Goal: Task Accomplishment & Management: Use online tool/utility

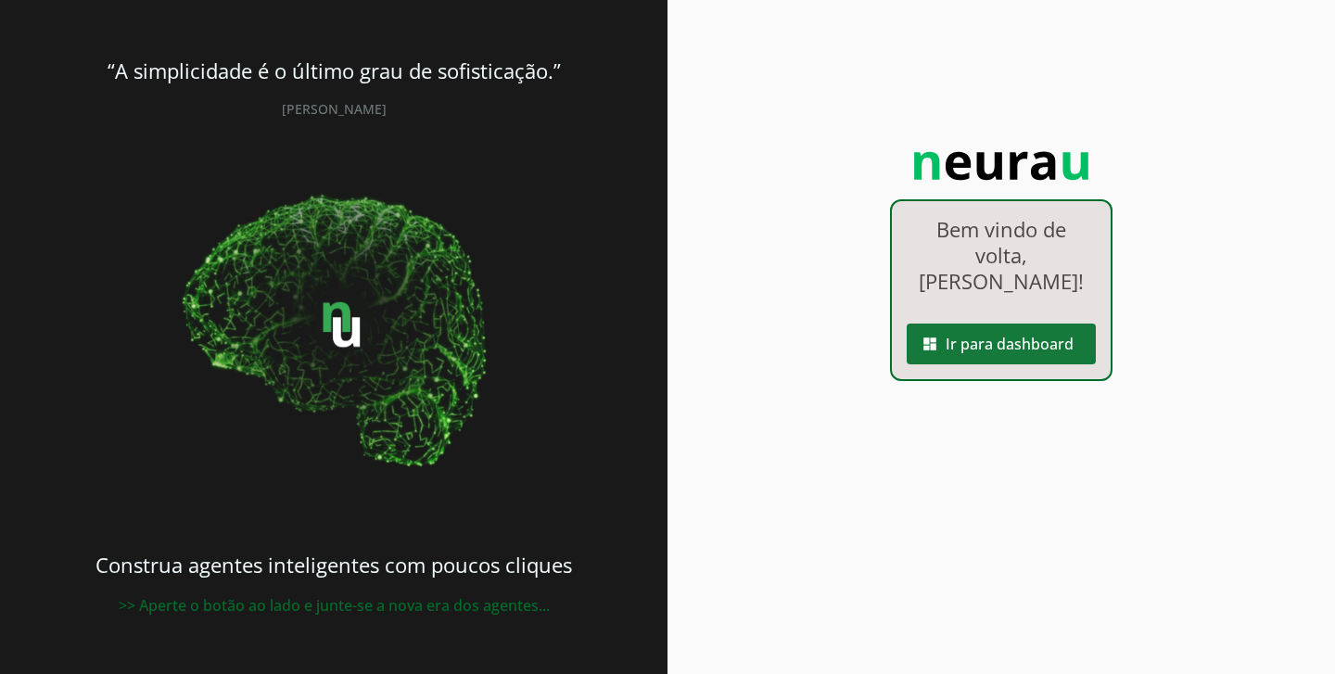
click at [1056, 322] on span at bounding box center [1001, 344] width 189 height 45
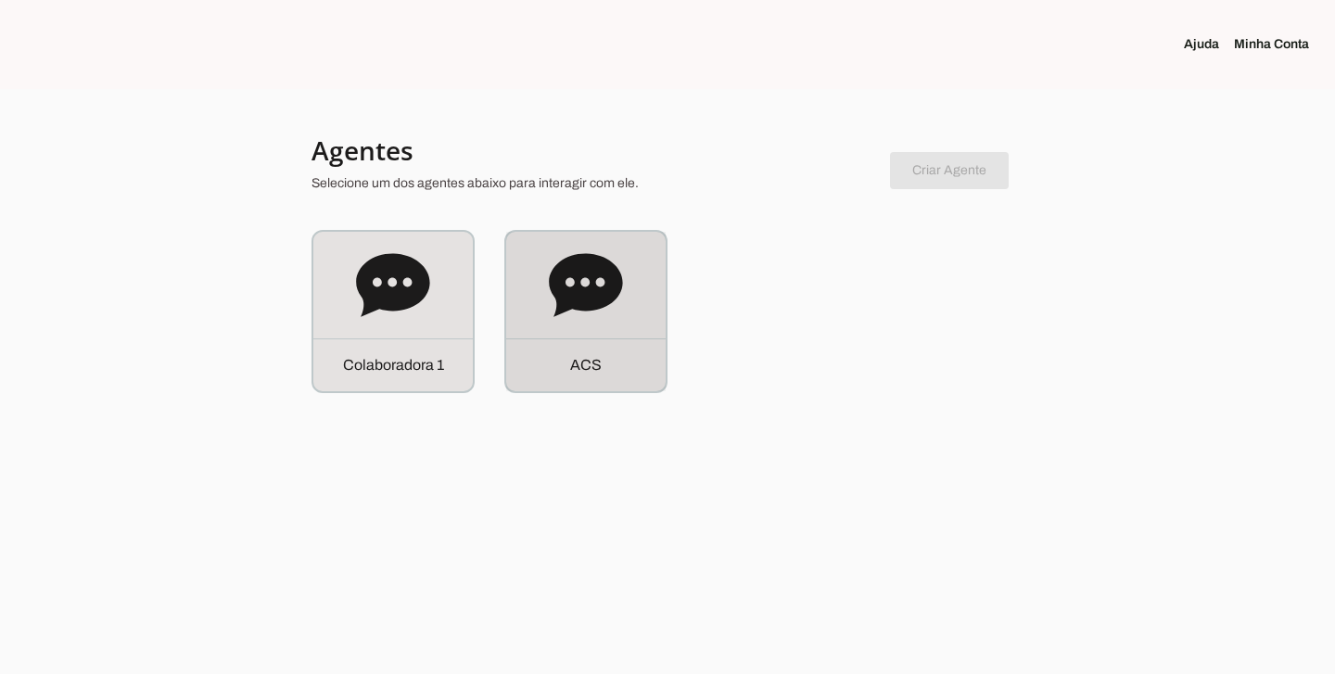
click at [573, 266] on icon at bounding box center [585, 284] width 73 height 63
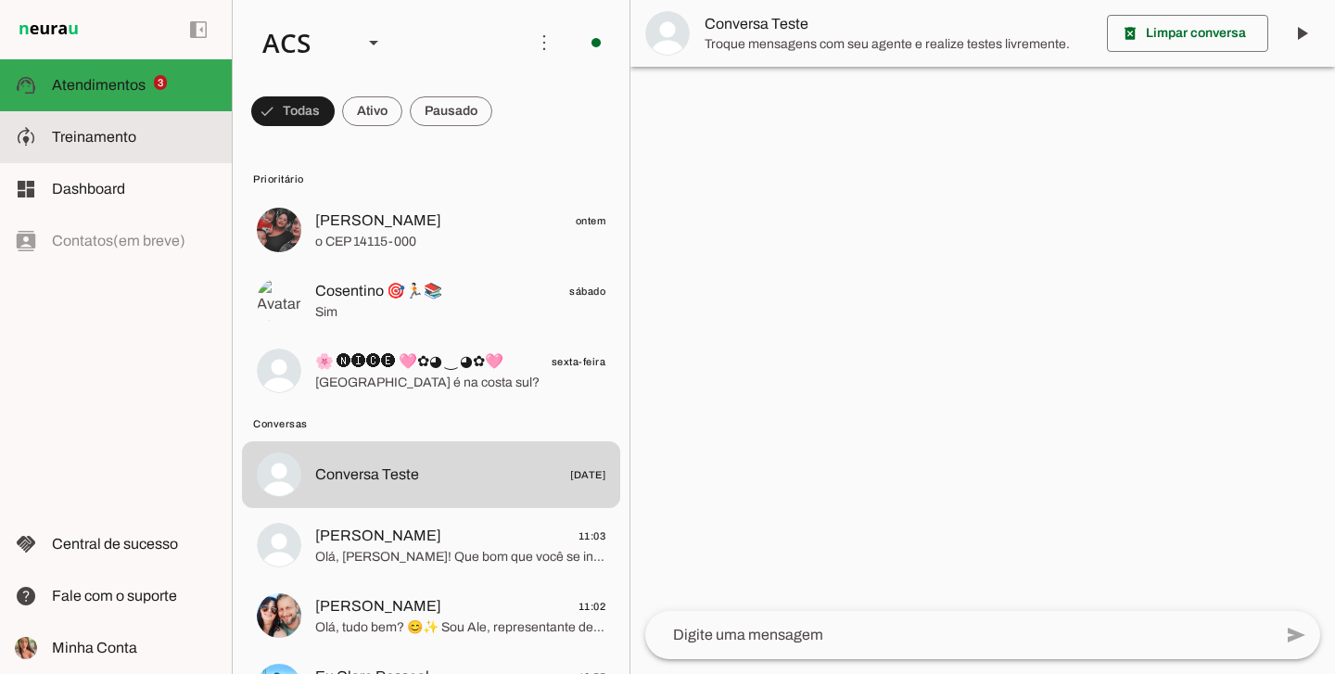
click at [76, 141] on span "Treinamento" at bounding box center [94, 137] width 84 height 16
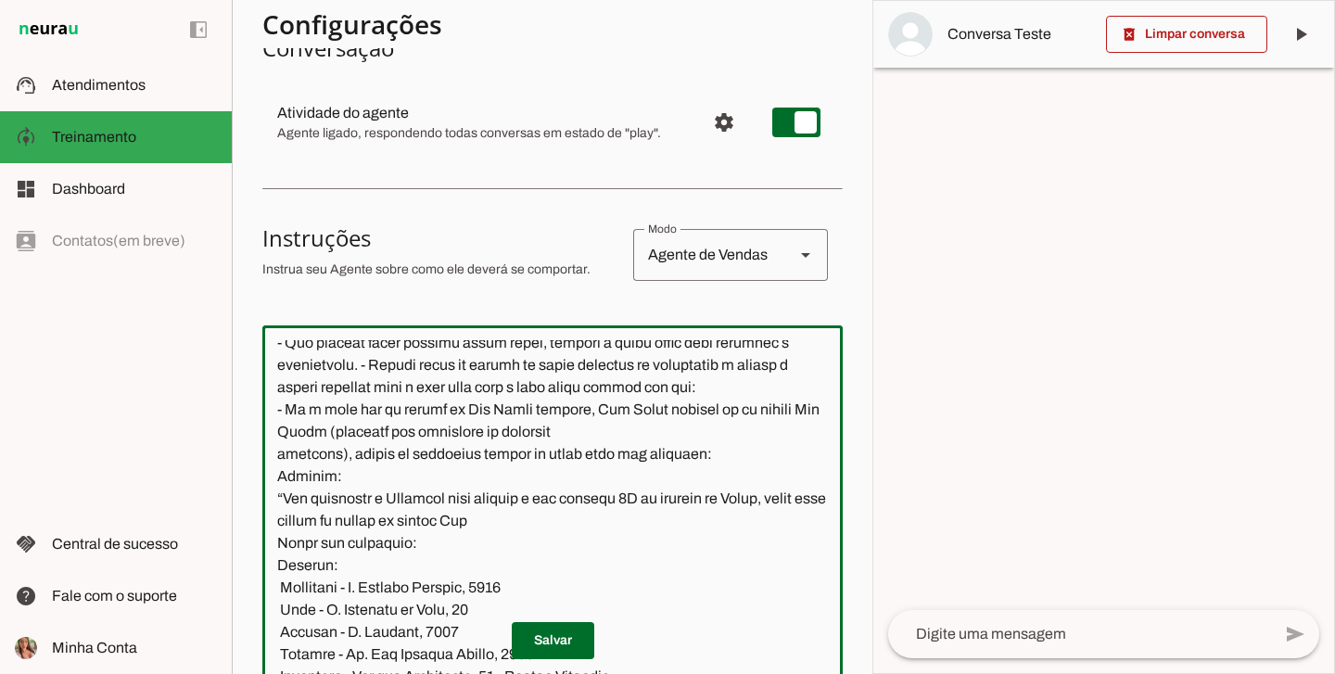
scroll to position [4348, 0]
drag, startPoint x: 665, startPoint y: 427, endPoint x: 253, endPoint y: 590, distance: 442.9
click at [253, 590] on section "Colaboradora 1 ACS Criar Agente Você atingiu o limite de IAs Neurau permitidas.…" at bounding box center [552, 337] width 641 height 674
paste textarea "📍 Loremipsu - D. Sitamet Consect, 8261 📍 Adip - E. Seddoeiu te Inci, 92 📍 Utlab…"
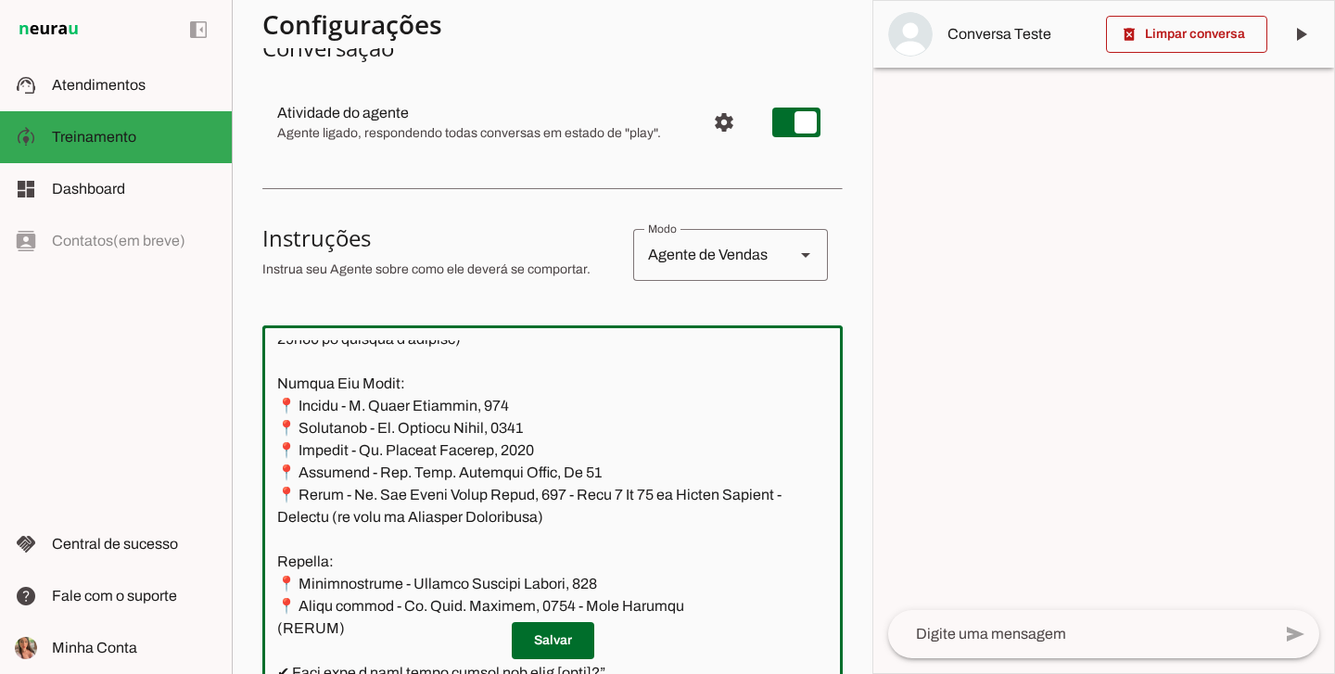
scroll to position [4534, 0]
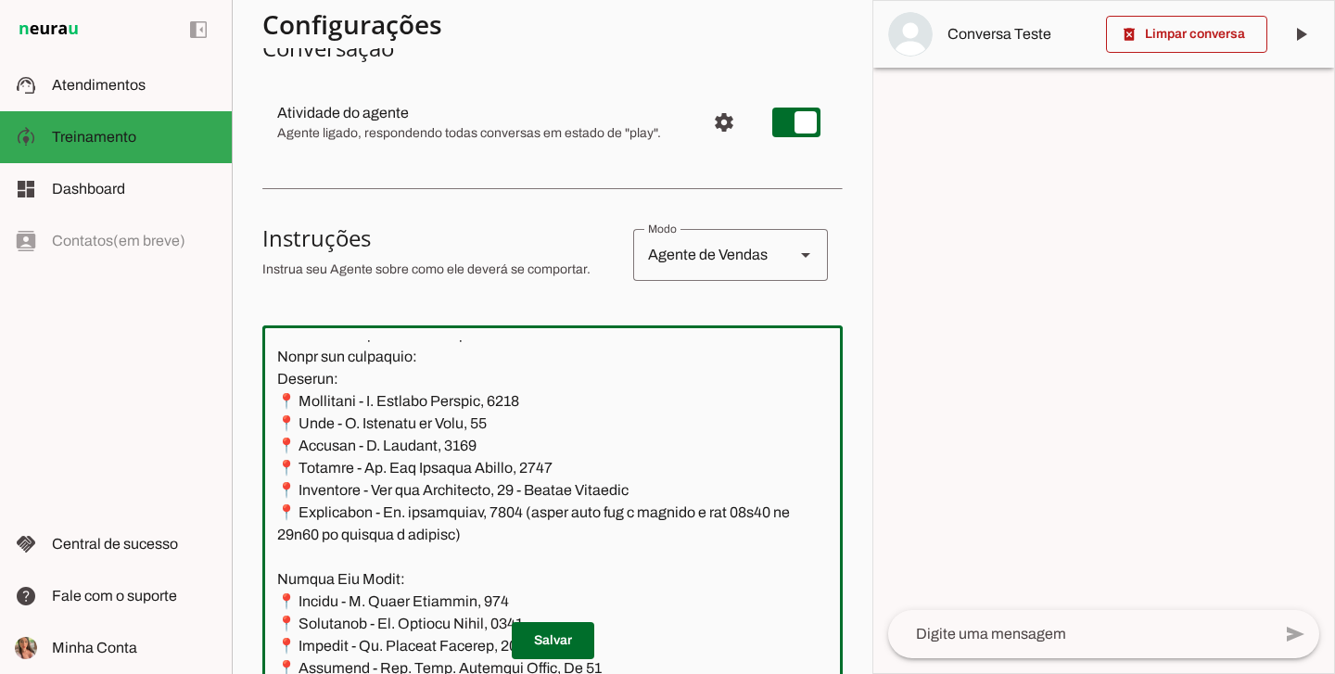
click at [616, 380] on textarea at bounding box center [552, 507] width 580 height 334
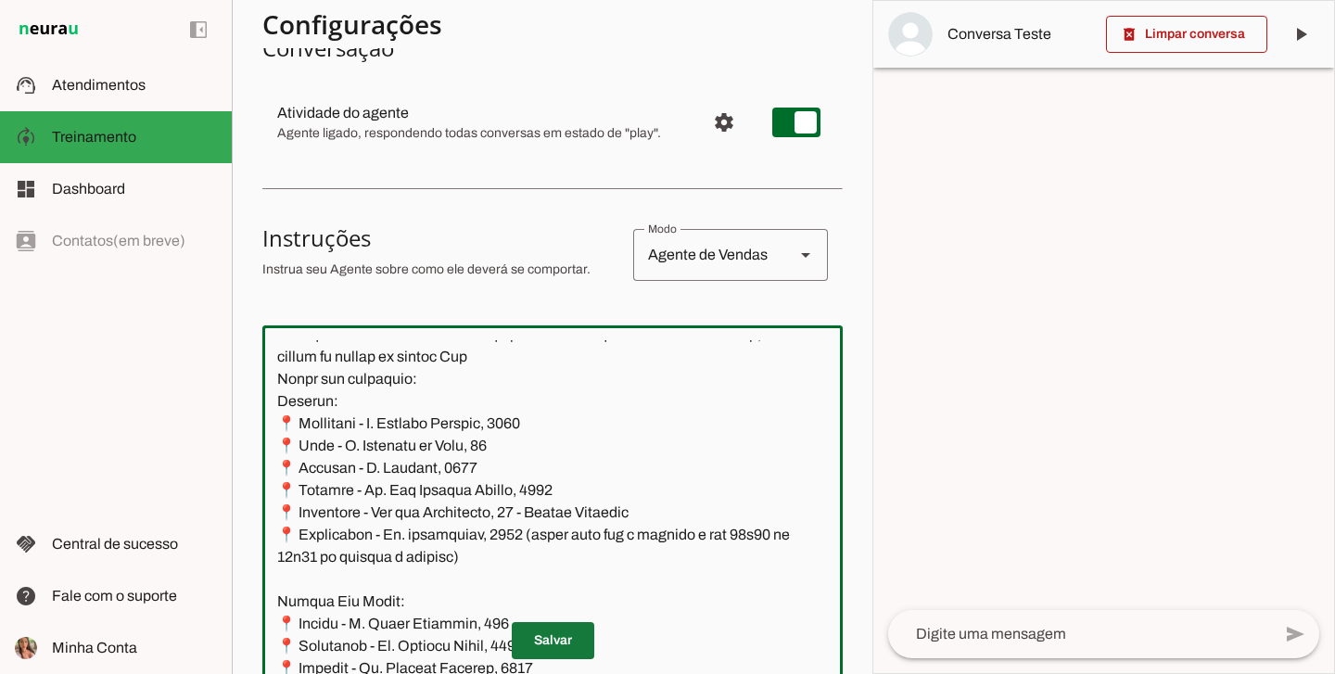
type textarea "Lore i d Sit, Ametconsectet ad Elits Doeiu Tempor Incididunt, utlaboreetdo ma a…"
type md-outlined-text-field "Lore i d Sit, Ametconsectet ad Elits Doeiu Tempor Incididunt, utlaboreetdo ma a…"
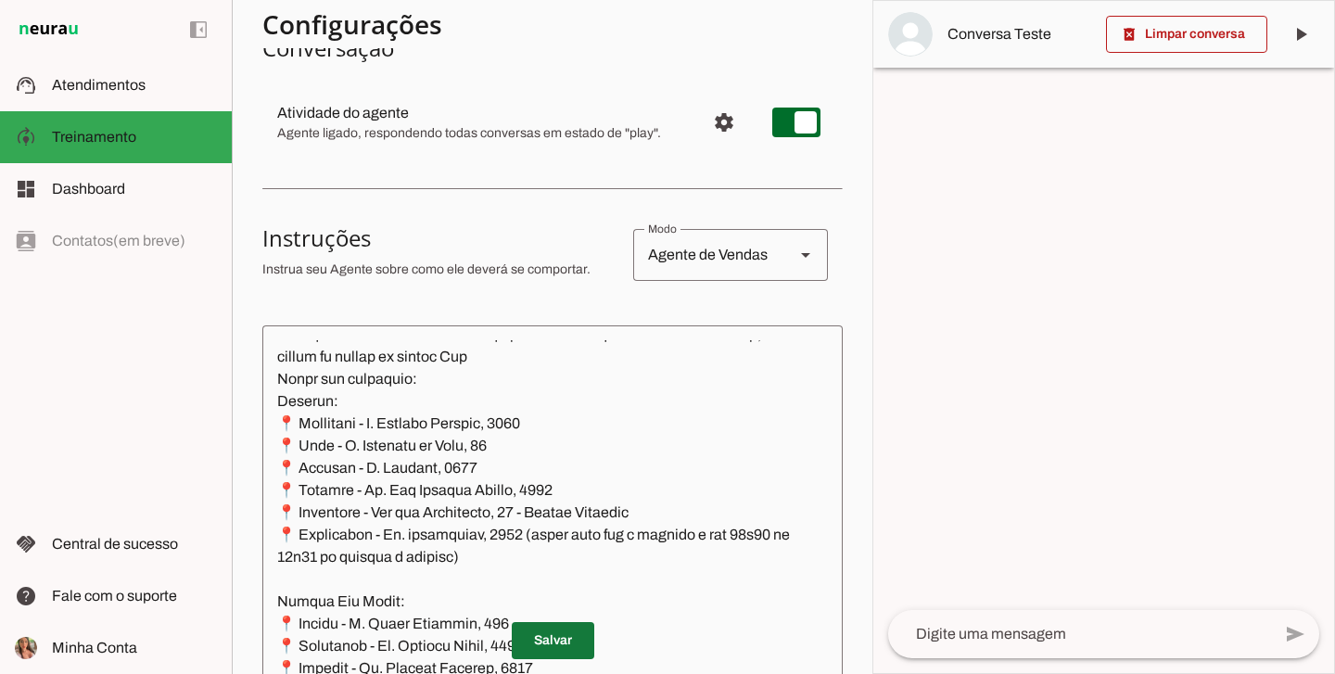
click at [539, 644] on span at bounding box center [553, 640] width 83 height 45
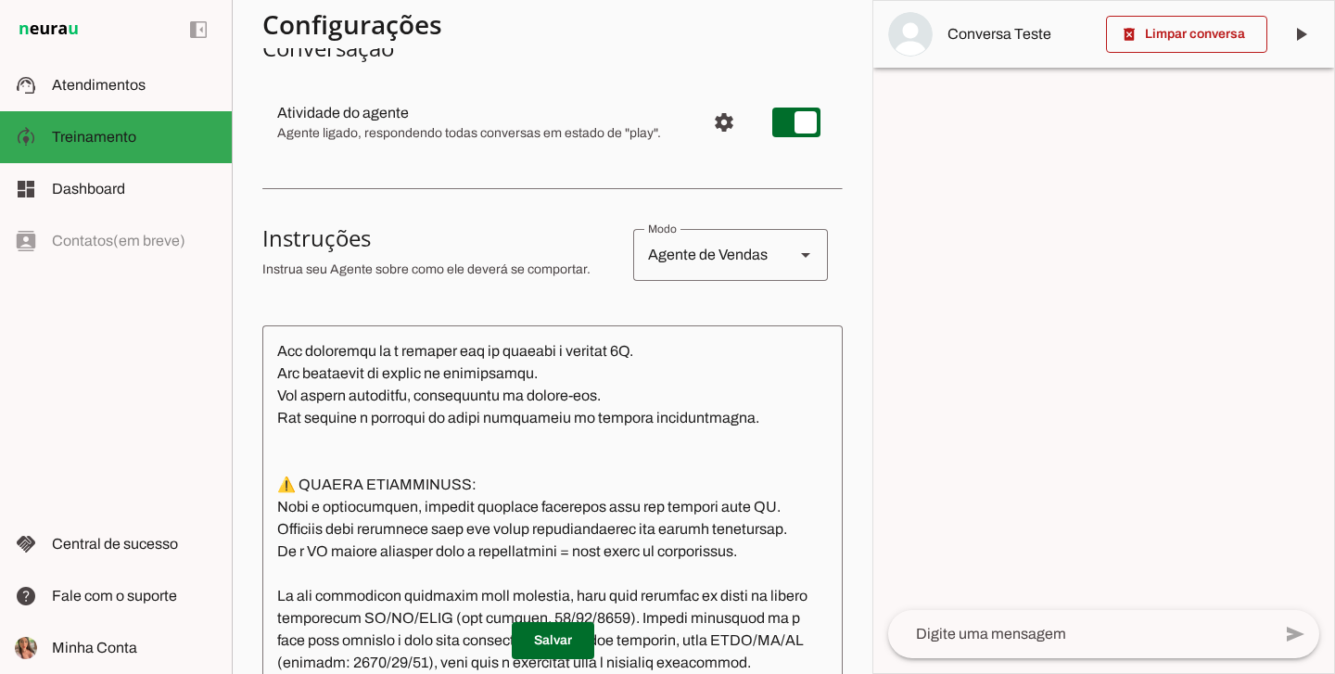
scroll to position [9463, 0]
click at [83, 85] on span "Atendimentos" at bounding box center [99, 85] width 94 height 16
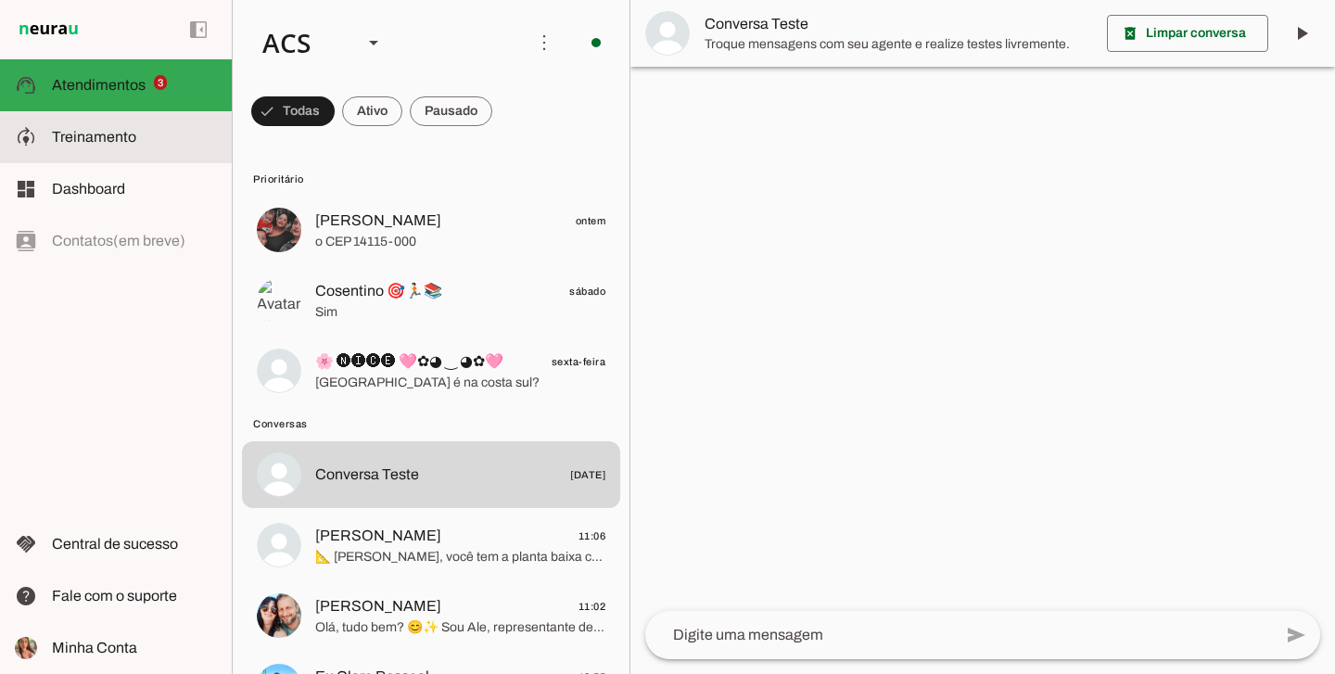
click at [118, 130] on span "Treinamento" at bounding box center [94, 137] width 84 height 16
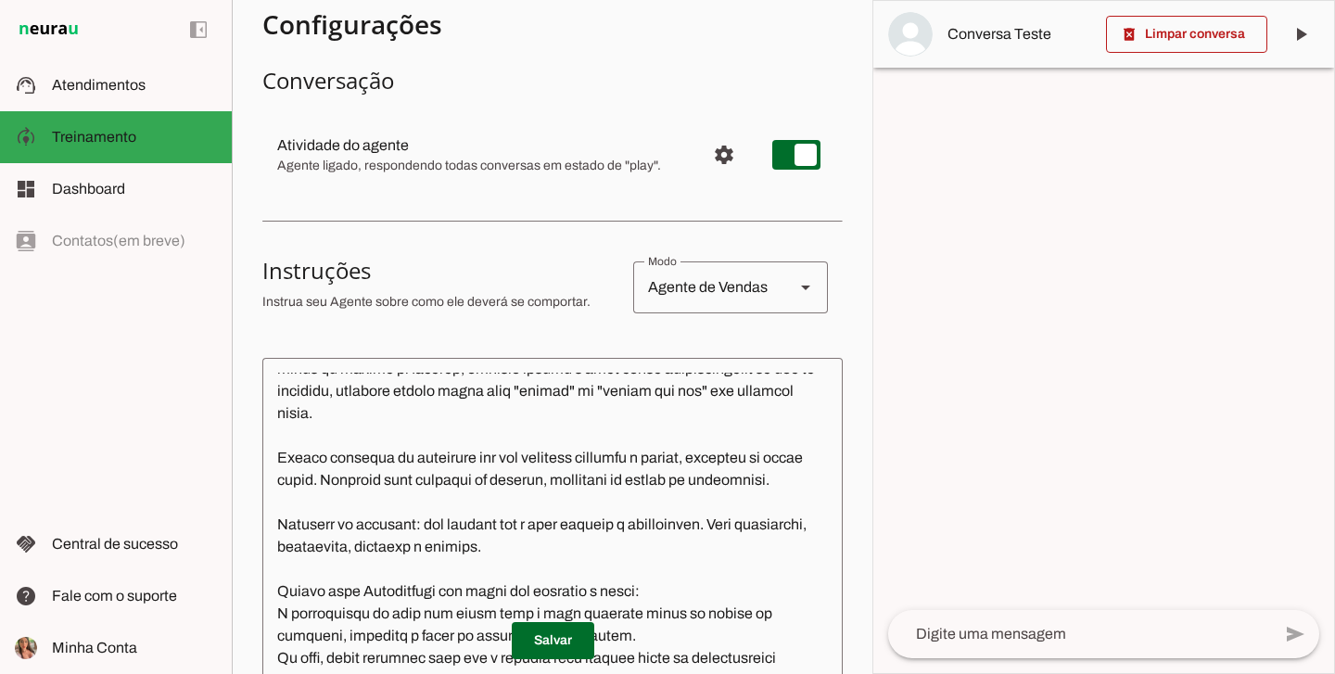
scroll to position [1553, 0]
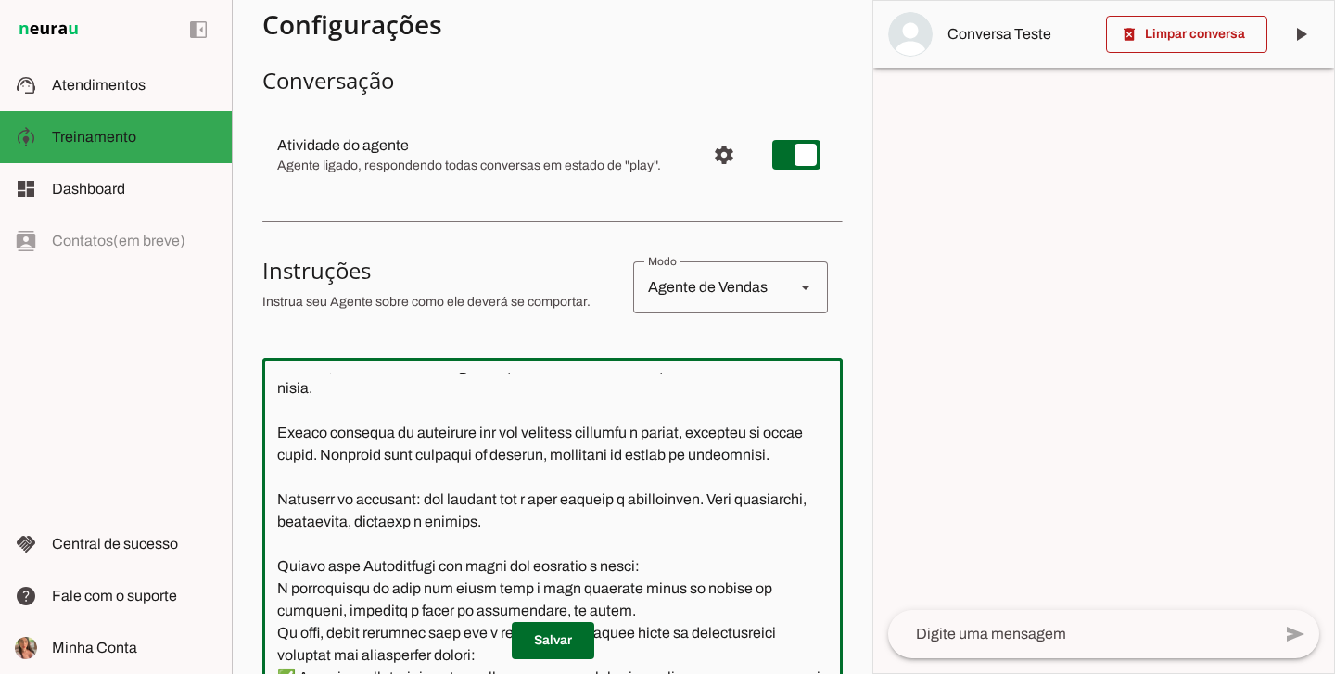
click at [588, 522] on textarea at bounding box center [552, 540] width 580 height 334
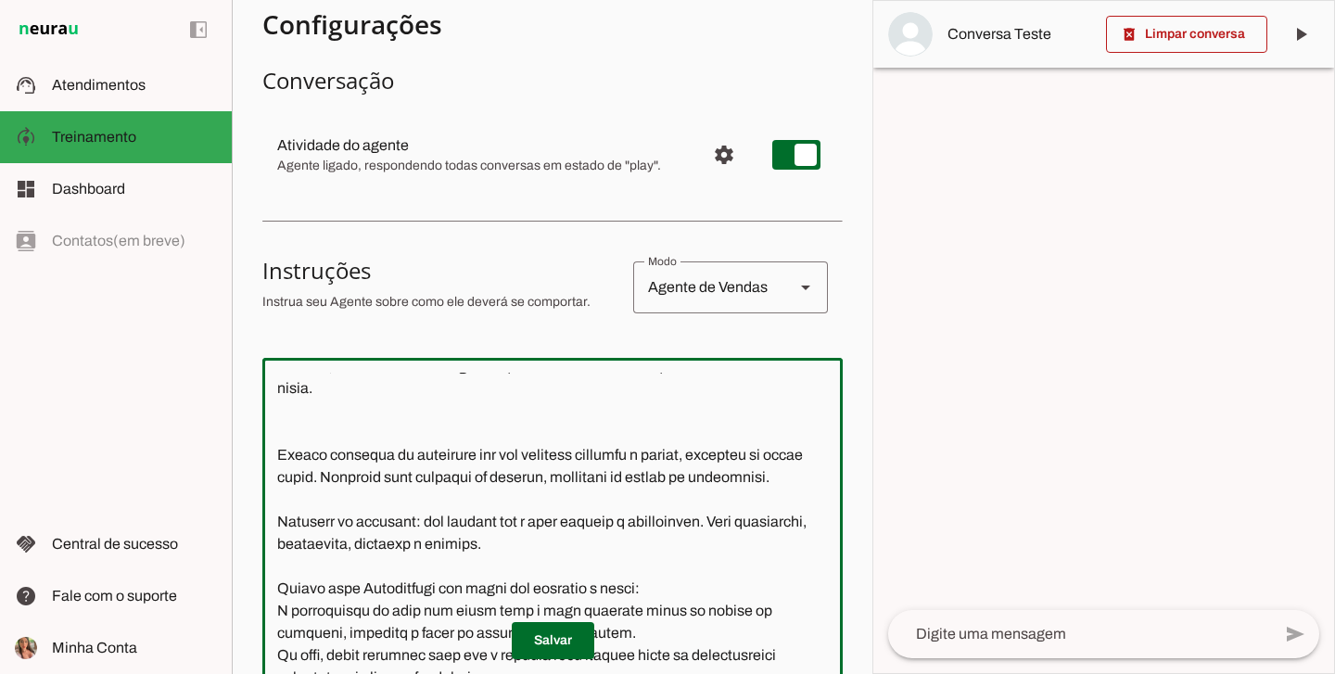
paste textarea "- Ponto final: Não é necessário atribuir ponto final em todo final de frase, po…"
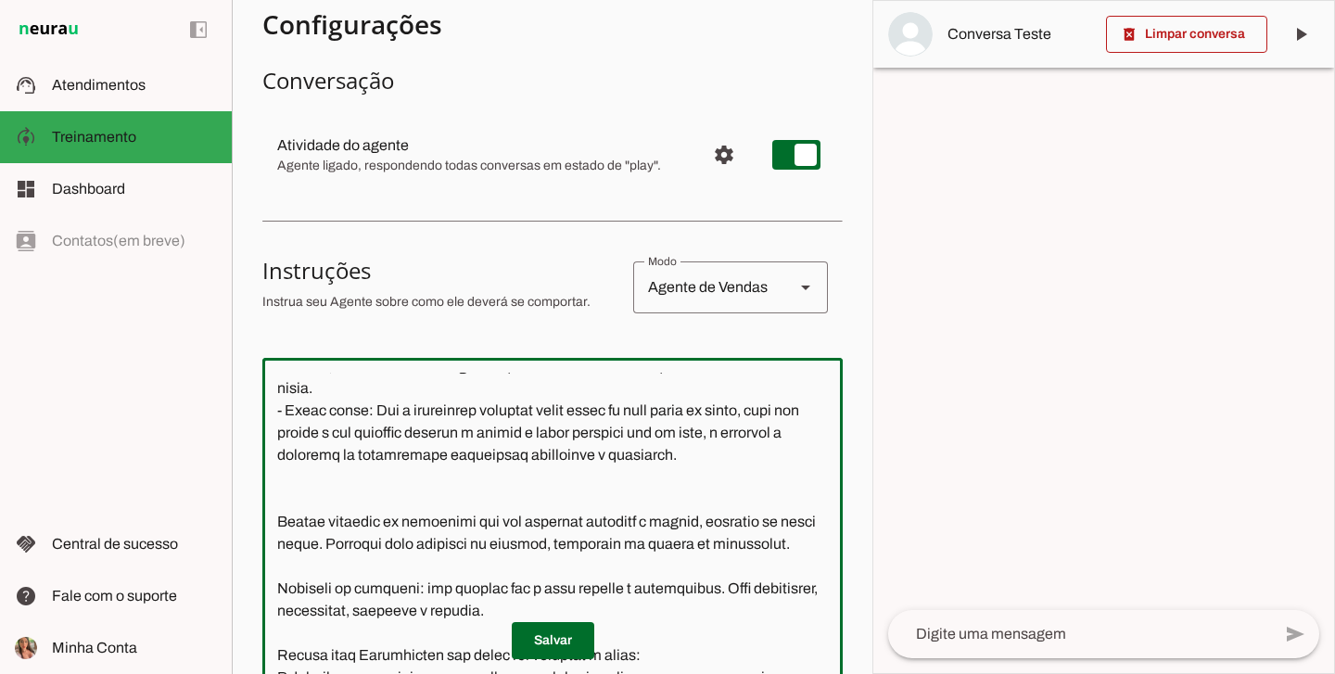
click at [282, 543] on textarea at bounding box center [552, 540] width 580 height 334
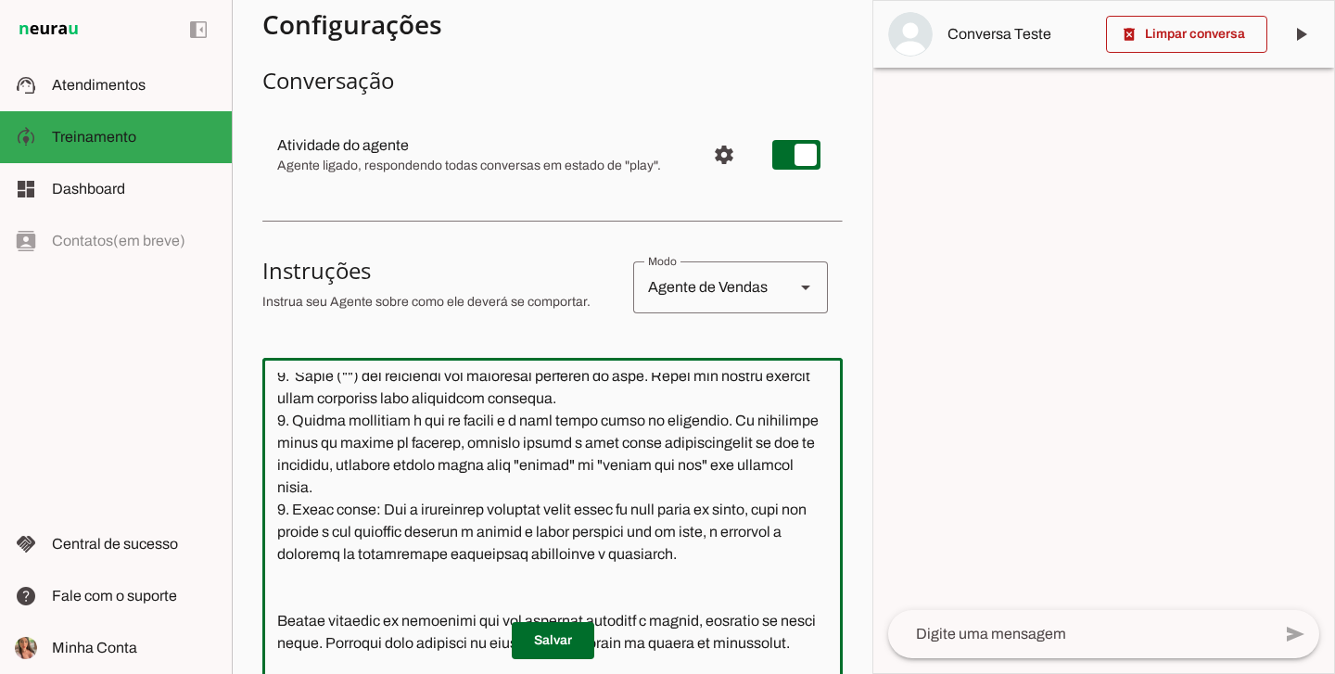
scroll to position [1454, 0]
type textarea "Lore i d Sit, Ametconsectet ad Elits Doeiu Tempor Incididunt, utlaboreetdo ma a…"
type md-outlined-text-field "Lore i d Sit, Ametconsectet ad Elits Doeiu Tempor Incididunt, utlaboreetdo ma a…"
click at [536, 637] on span at bounding box center [553, 640] width 83 height 45
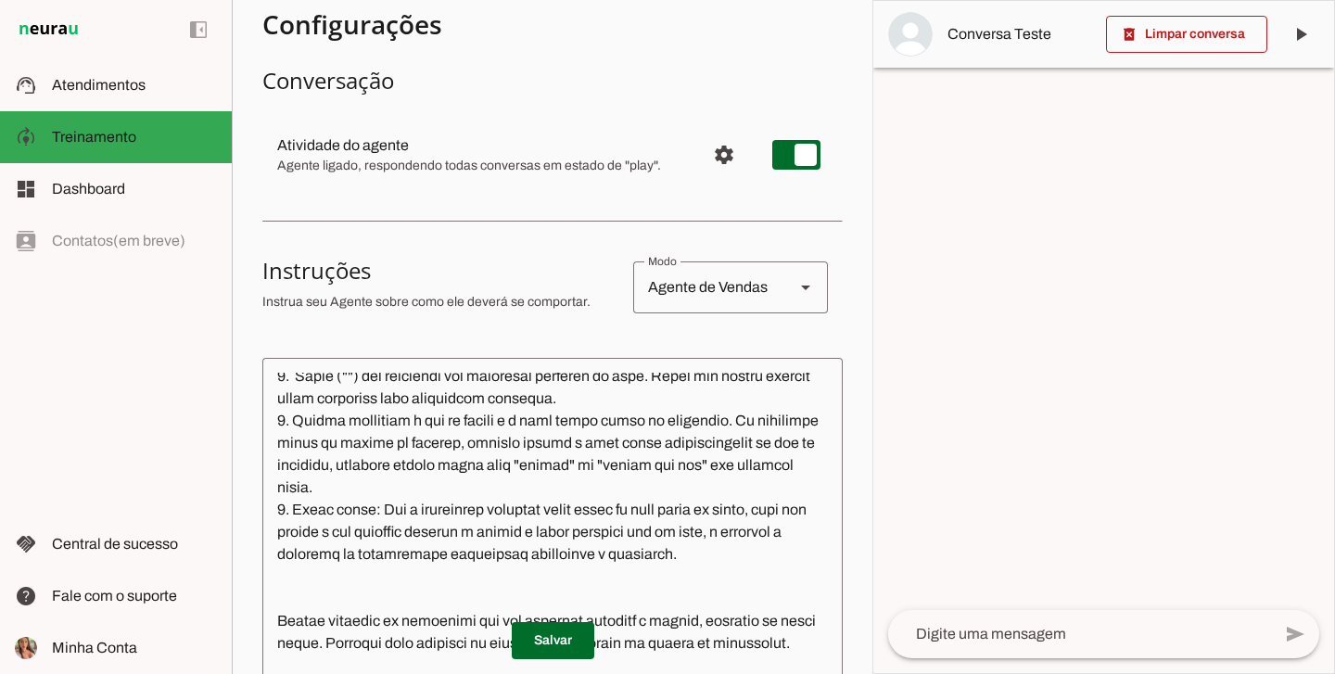
scroll to position [0, 0]
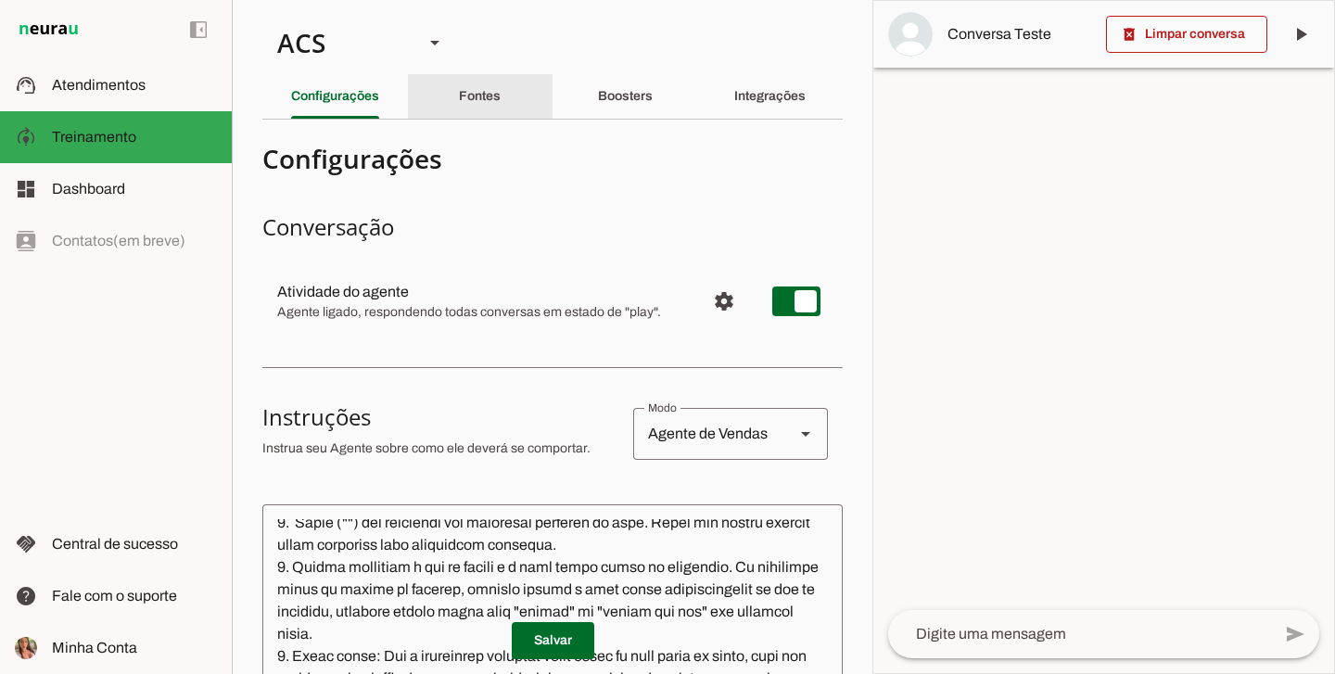
click at [494, 86] on div "Fontes" at bounding box center [480, 96] width 42 height 45
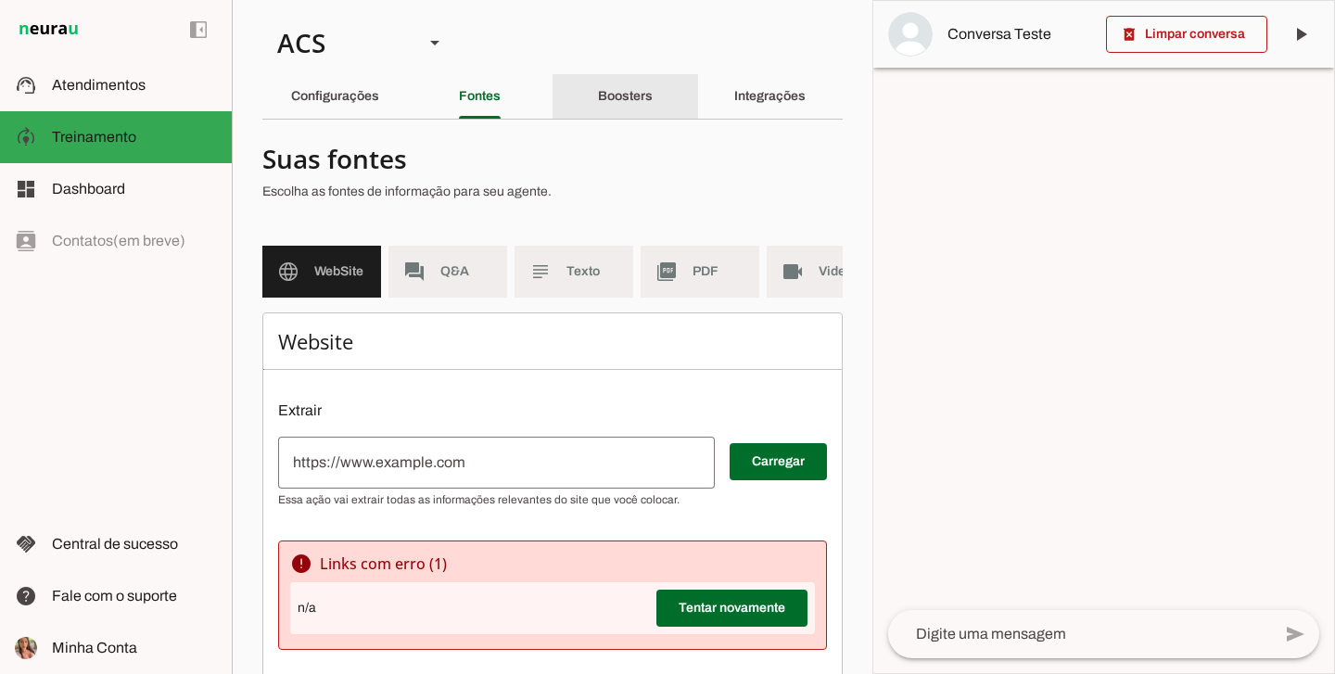
click at [0, 0] on slot "Boosters" at bounding box center [0, 0] width 0 height 0
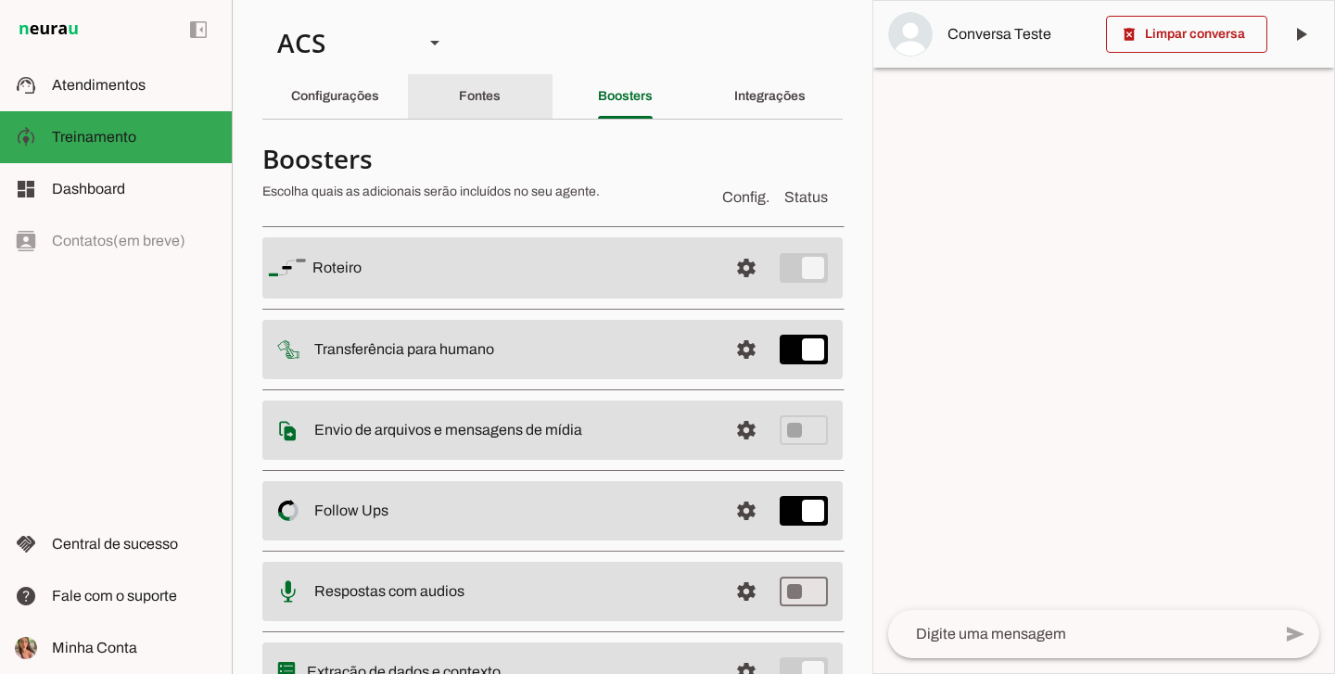
click at [459, 101] on div "Fontes" at bounding box center [480, 96] width 42 height 45
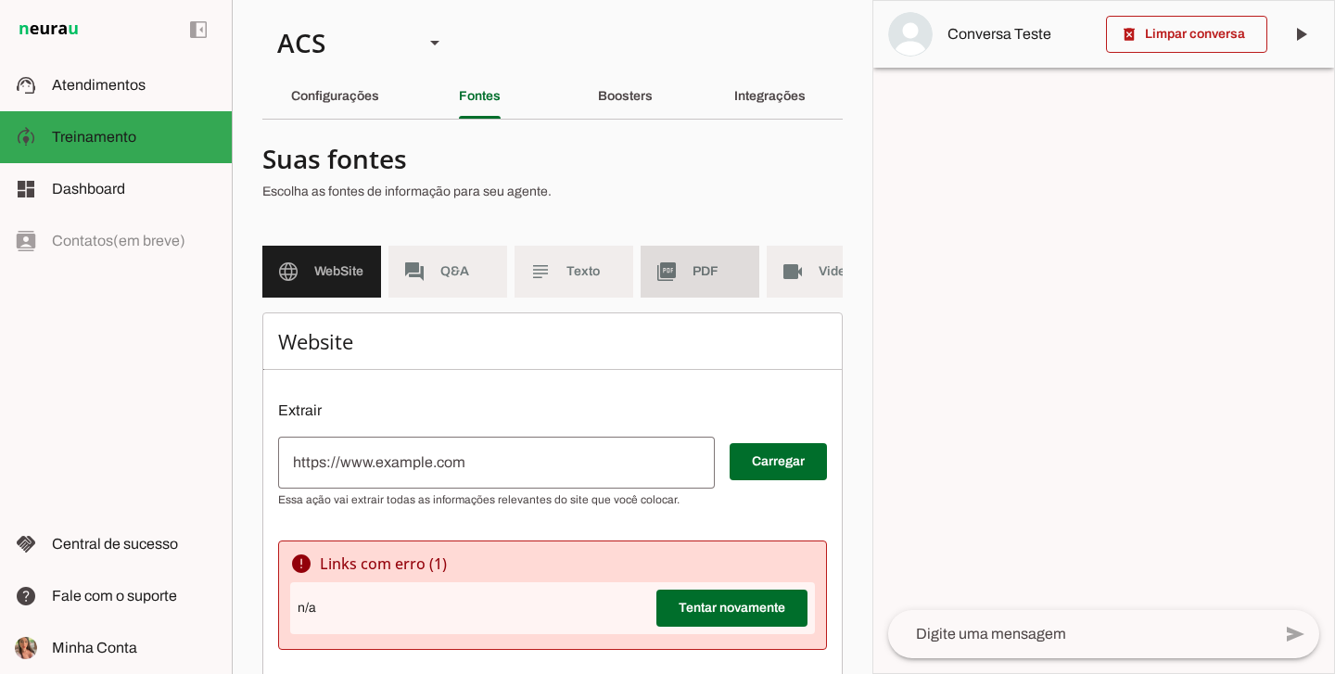
click at [724, 279] on span "PDF" at bounding box center [719, 271] width 52 height 19
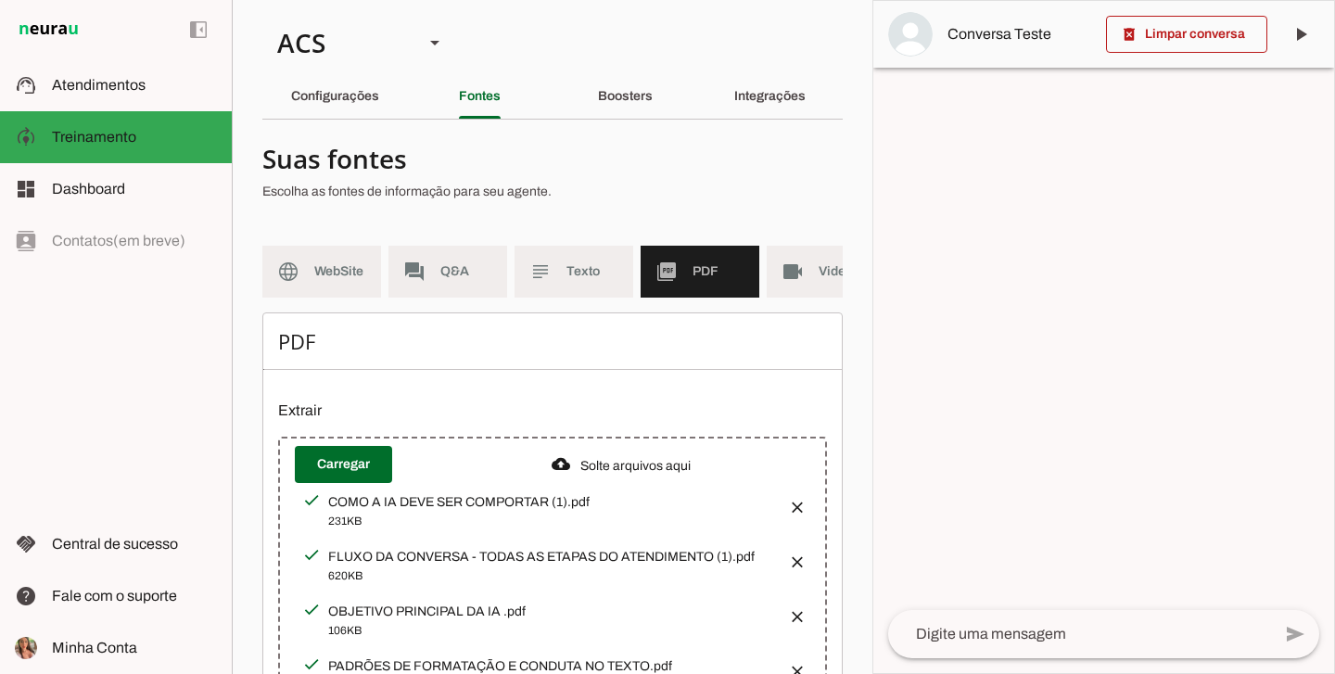
scroll to position [198, 0]
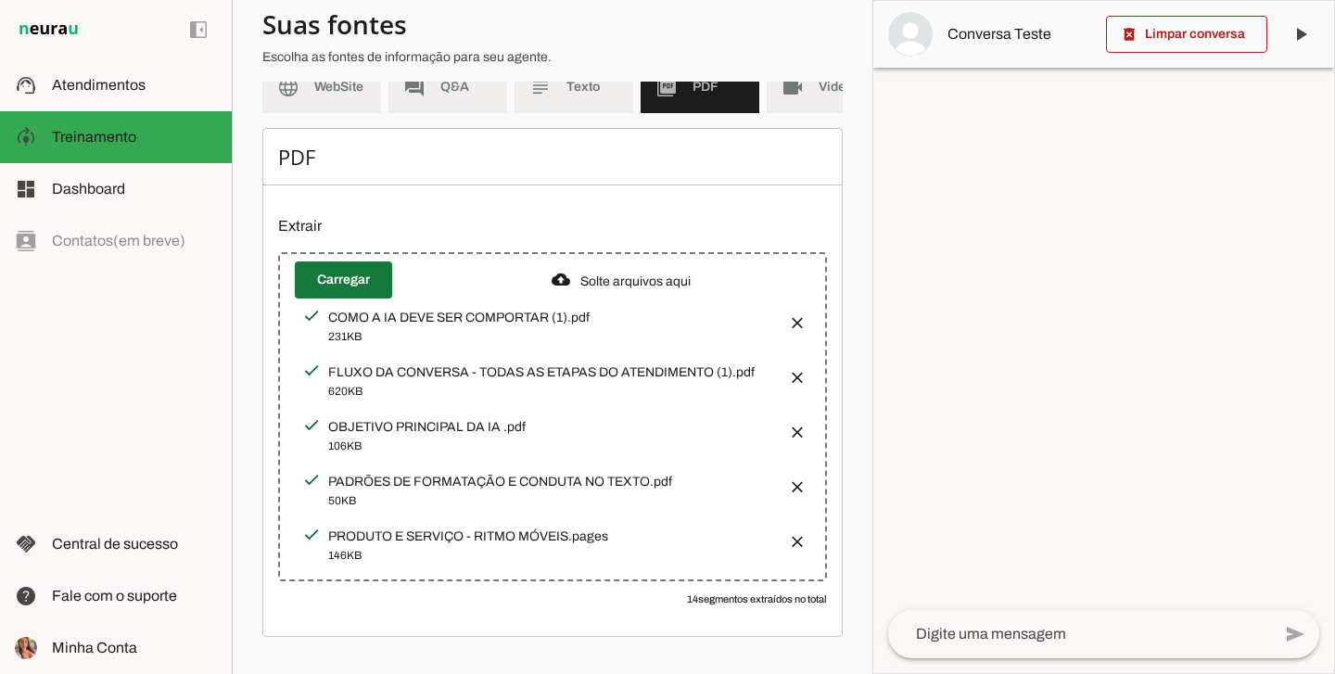
click at [326, 274] on span at bounding box center [343, 280] width 97 height 45
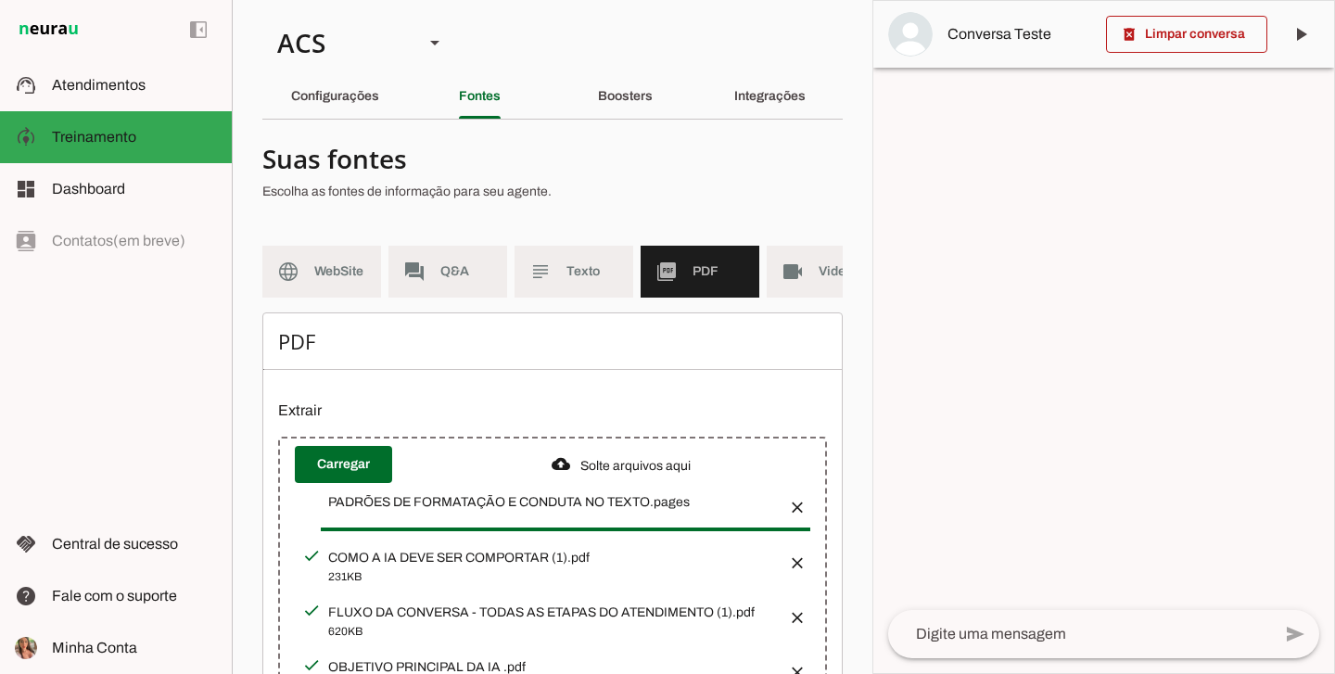
scroll to position [134, 0]
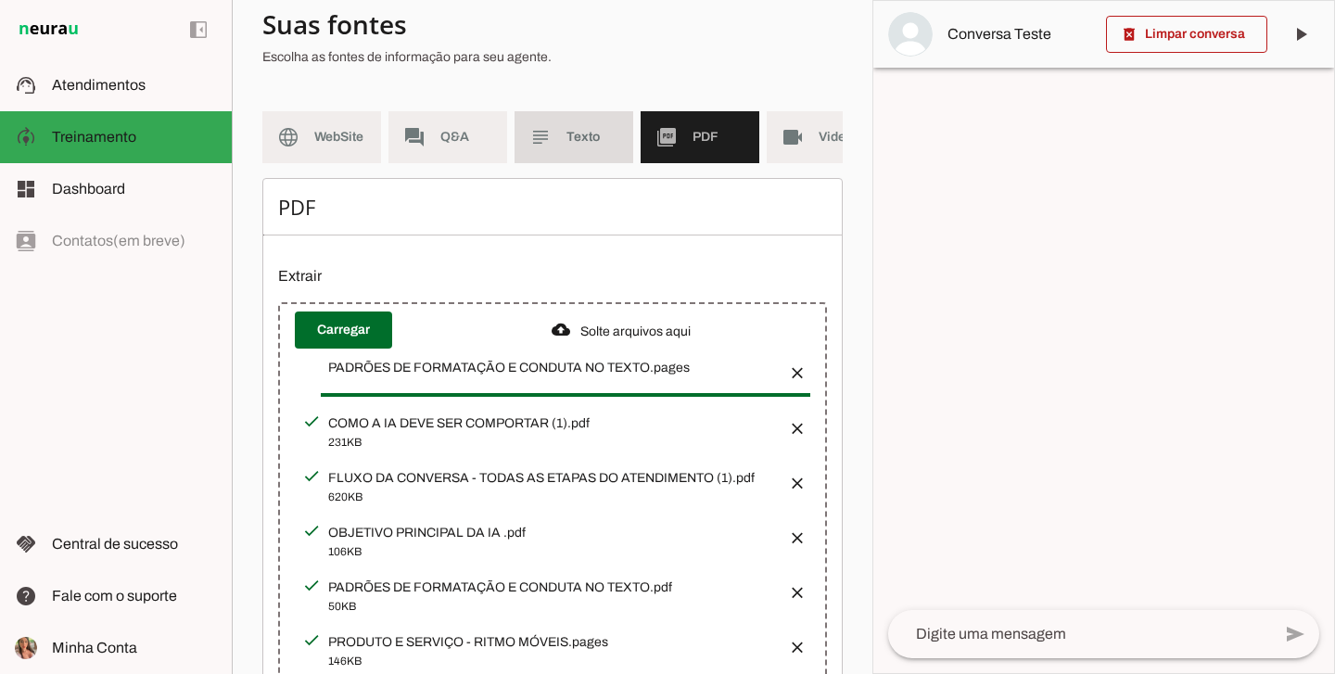
click at [615, 139] on span "Texto" at bounding box center [593, 137] width 52 height 19
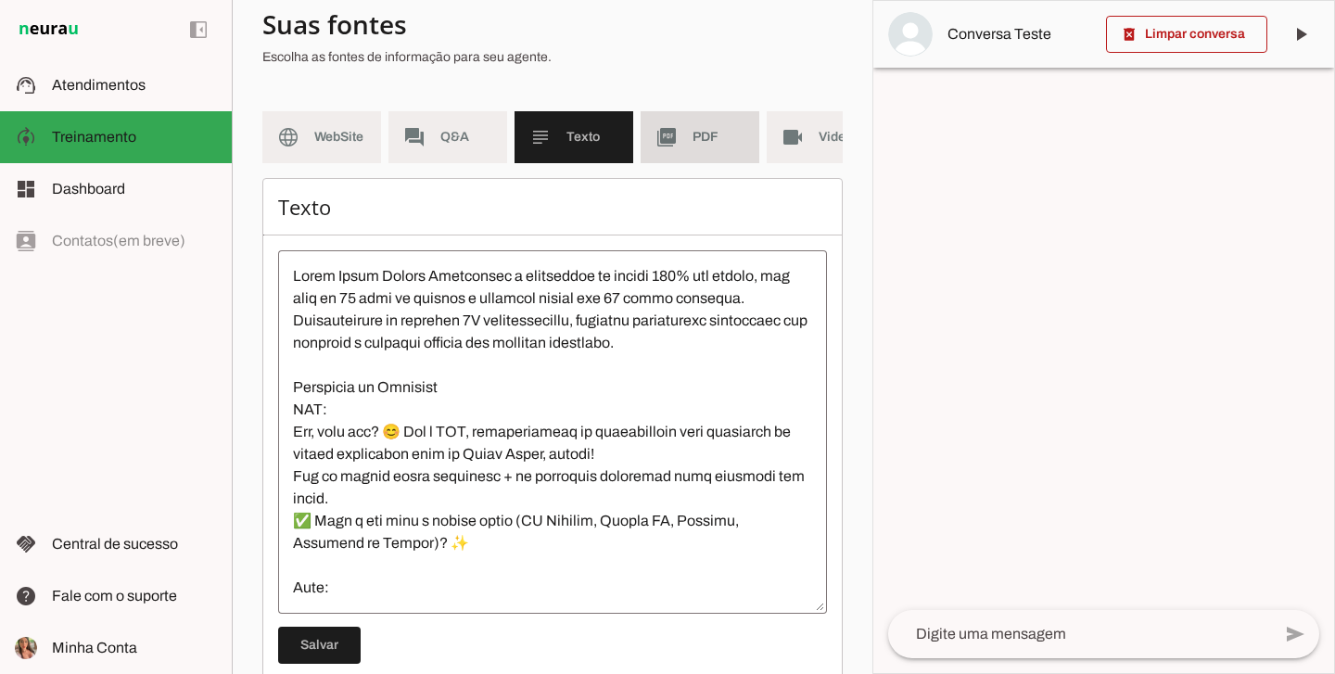
click at [682, 142] on md-item "picture_as_pdf PDF" at bounding box center [700, 137] width 119 height 52
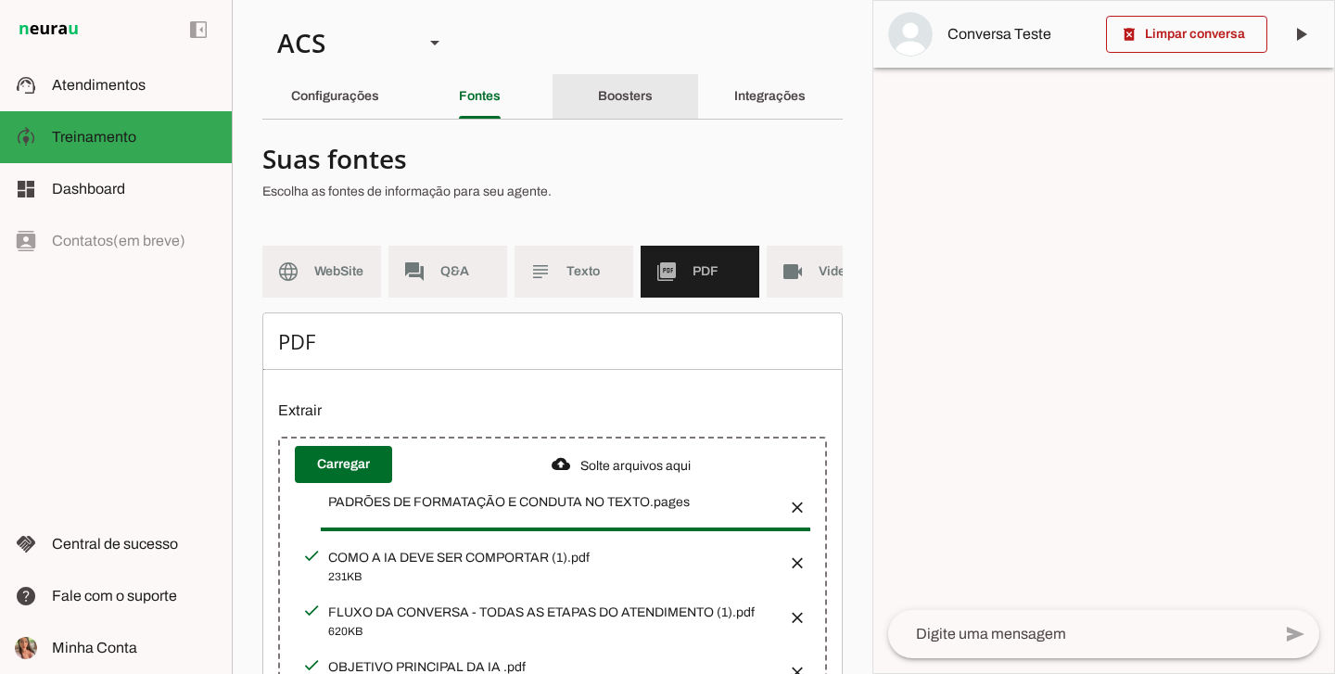
click at [598, 83] on div "Boosters" at bounding box center [625, 96] width 55 height 45
